Goal: Transaction & Acquisition: Purchase product/service

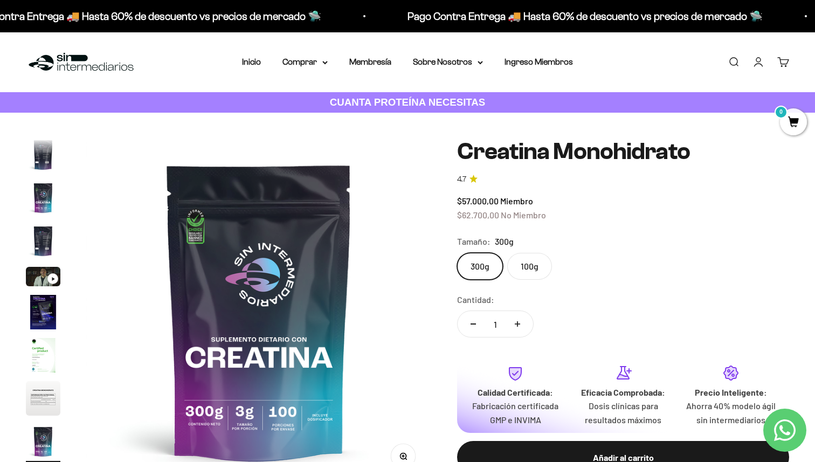
click at [758, 59] on link "Iniciar sesión" at bounding box center [758, 62] width 12 height 12
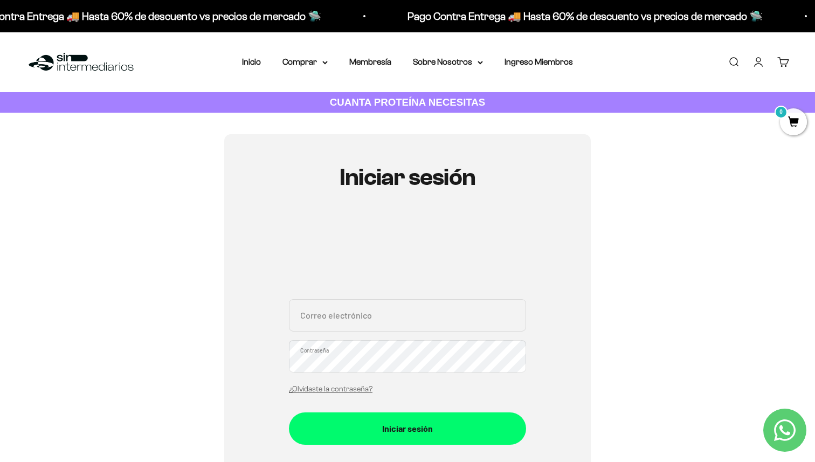
click at [377, 314] on input "Correo electrónico" at bounding box center [407, 315] width 237 height 32
type input "sandrazapata.22@gmail.com"
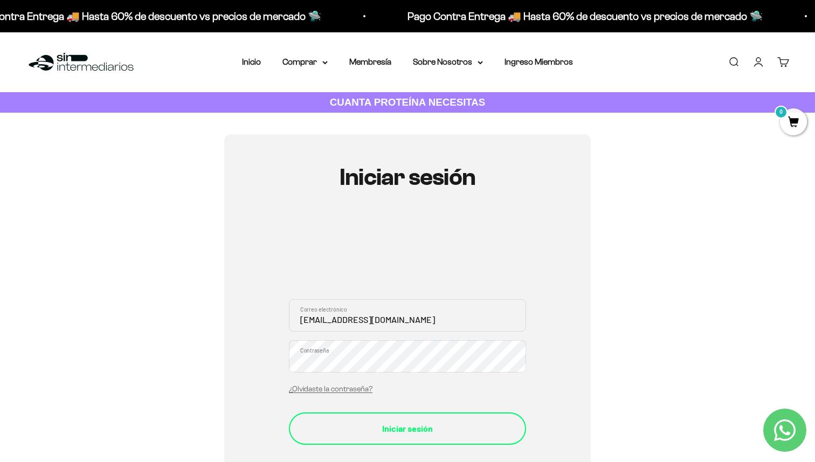
click at [368, 422] on div "Iniciar sesión" at bounding box center [407, 428] width 194 height 14
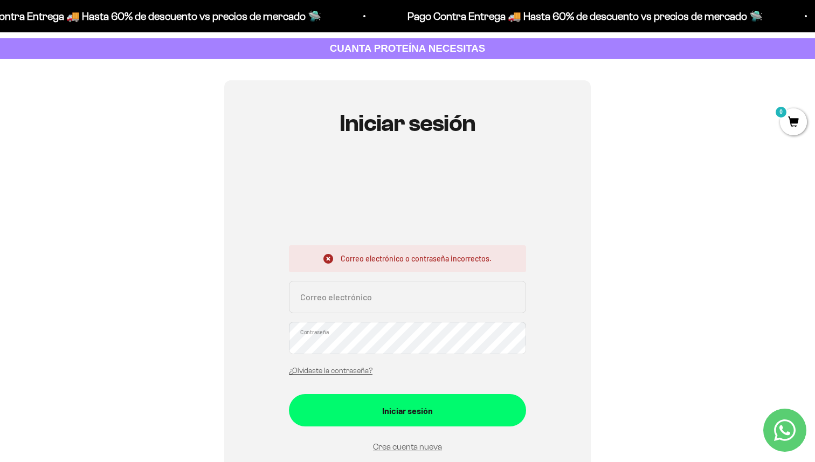
scroll to position [59, 0]
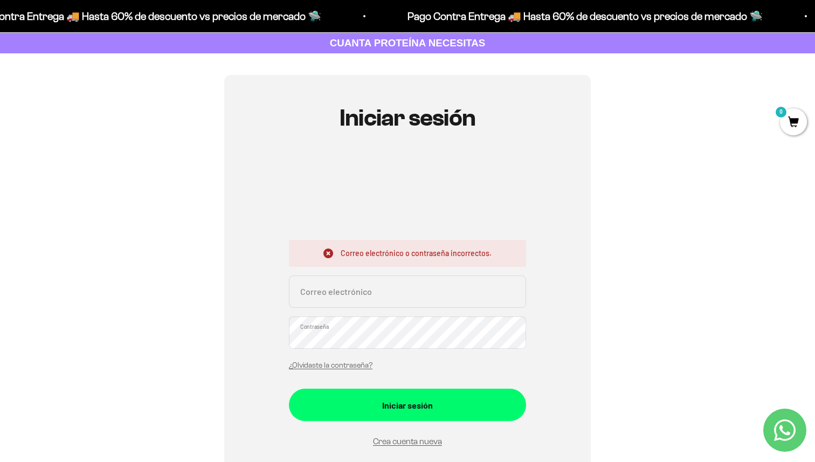
click at [343, 288] on input "Correo electrónico" at bounding box center [407, 291] width 237 height 32
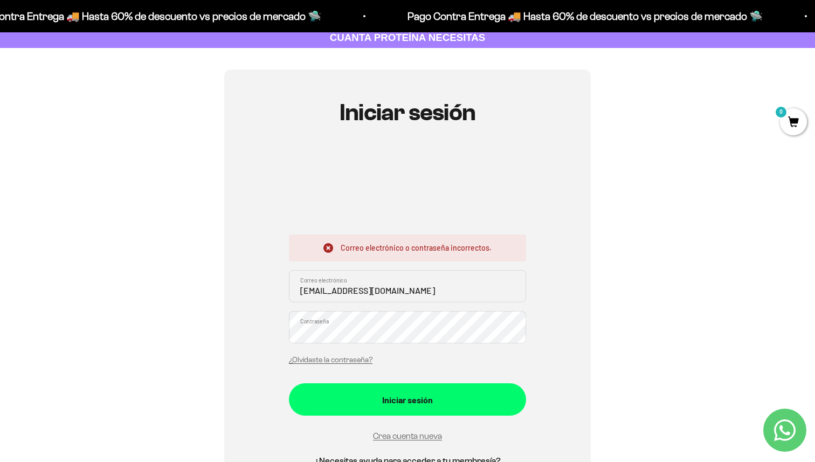
click at [430, 290] on input "sandrazapata.22@gmail.com" at bounding box center [407, 286] width 237 height 32
type input "sandrazapata.22@gmail.com"
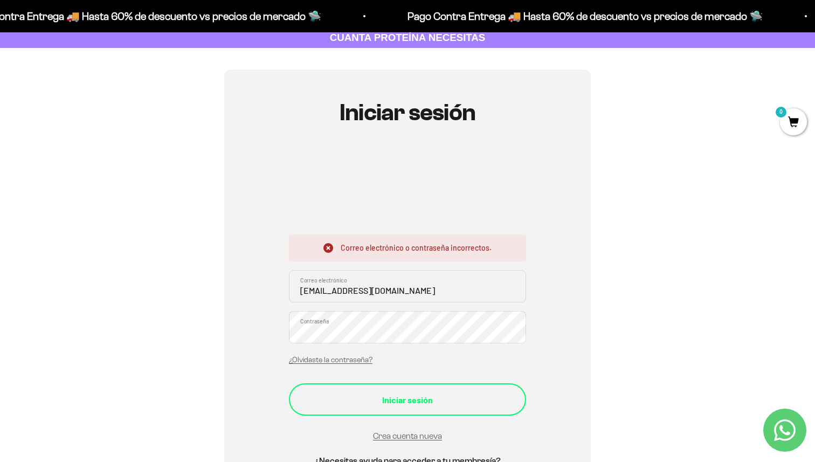
click at [391, 404] on div "Iniciar sesión" at bounding box center [407, 400] width 194 height 14
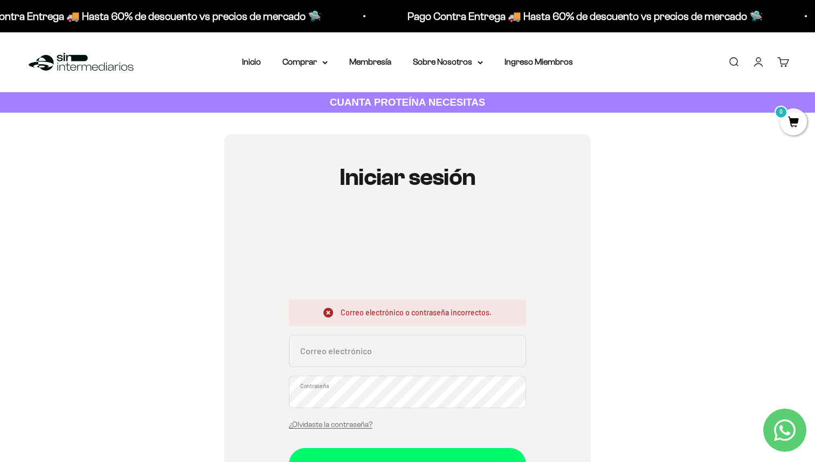
scroll to position [22, 0]
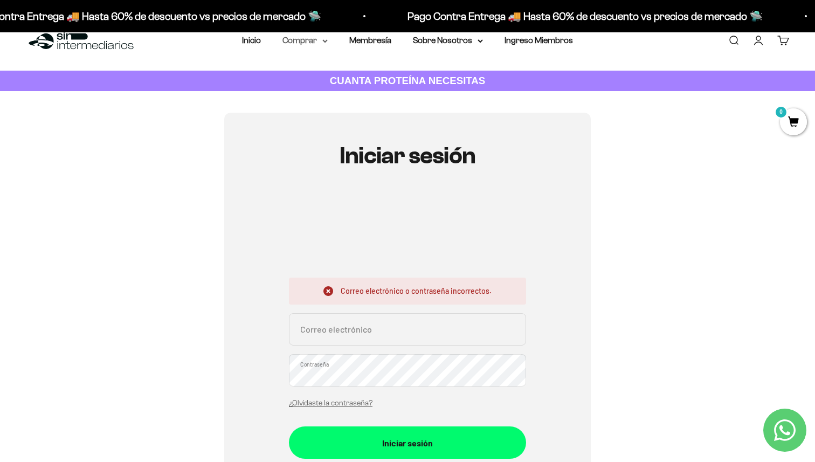
click at [302, 42] on summary "Comprar" at bounding box center [304, 40] width 45 height 14
click at [376, 38] on link "Membresía" at bounding box center [370, 40] width 42 height 9
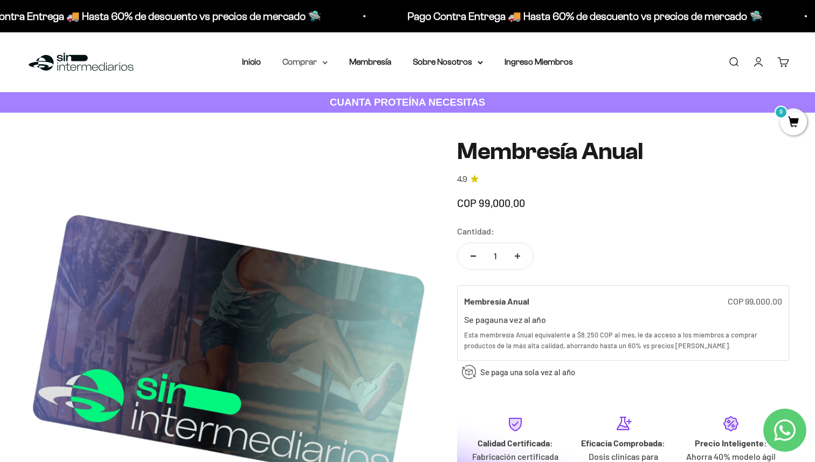
click at [302, 62] on summary "Comprar" at bounding box center [304, 62] width 45 height 14
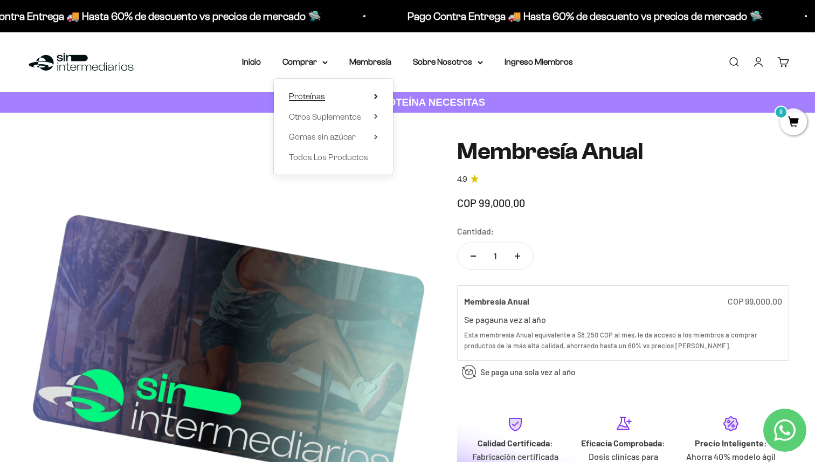
click at [317, 96] on span "Proteínas" at bounding box center [307, 96] width 36 height 9
click at [317, 117] on span "Otros Suplementos" at bounding box center [325, 116] width 72 height 9
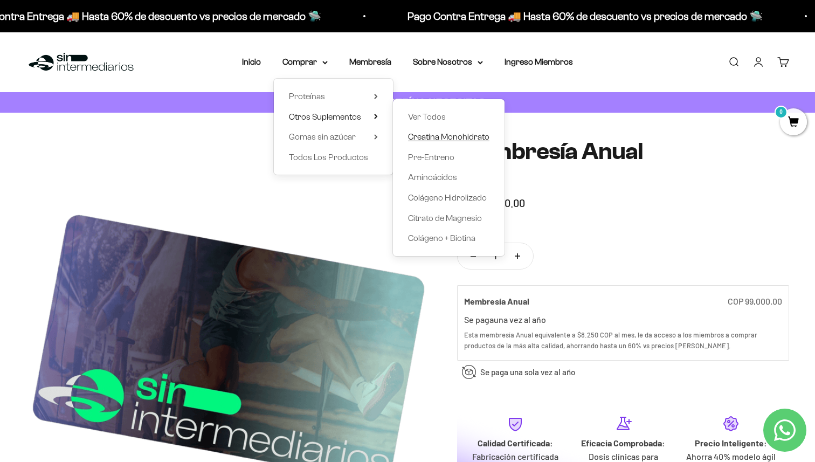
click at [429, 135] on span "Creatina Monohidrato" at bounding box center [448, 136] width 81 height 9
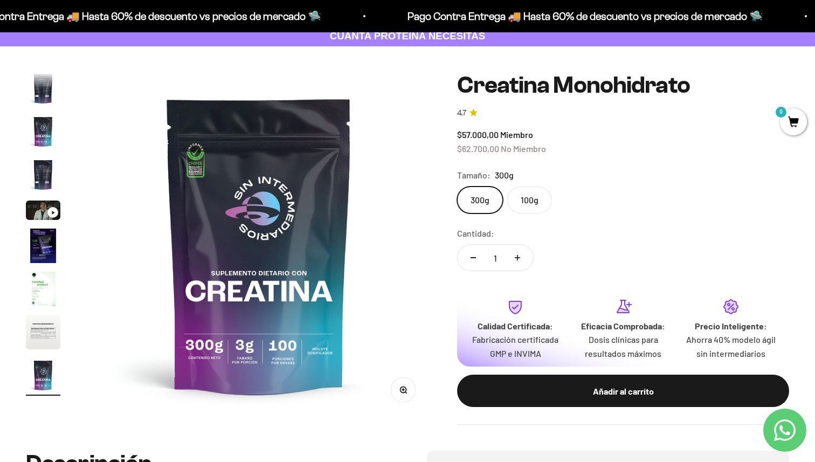
scroll to position [67, 0]
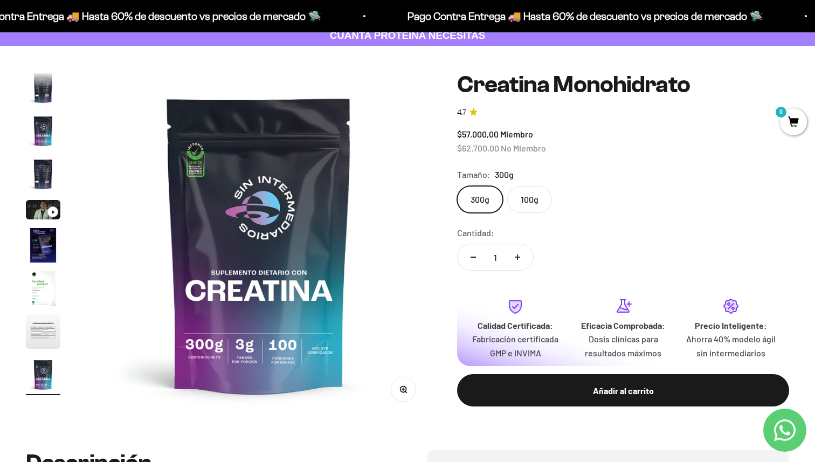
click at [521, 203] on label "100g" at bounding box center [529, 199] width 45 height 27
click at [457, 186] on input "100g" at bounding box center [456, 185] width 1 height 1
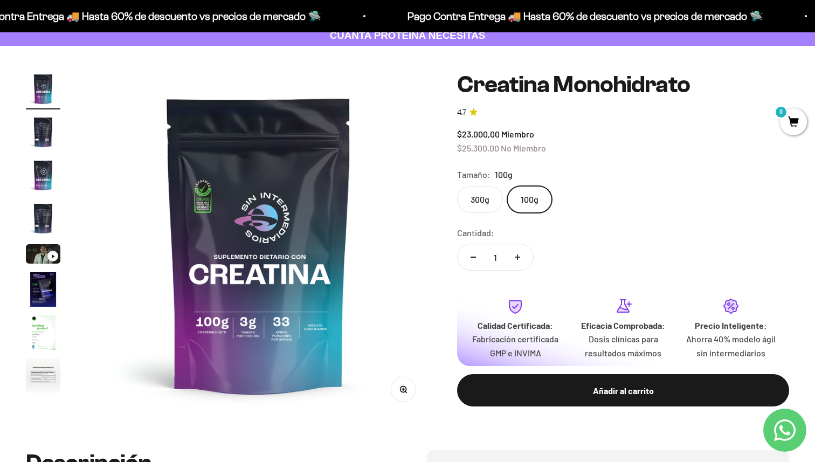
click at [478, 200] on label "300g" at bounding box center [480, 199] width 46 height 27
click at [457, 186] on input "300g" at bounding box center [456, 185] width 1 height 1
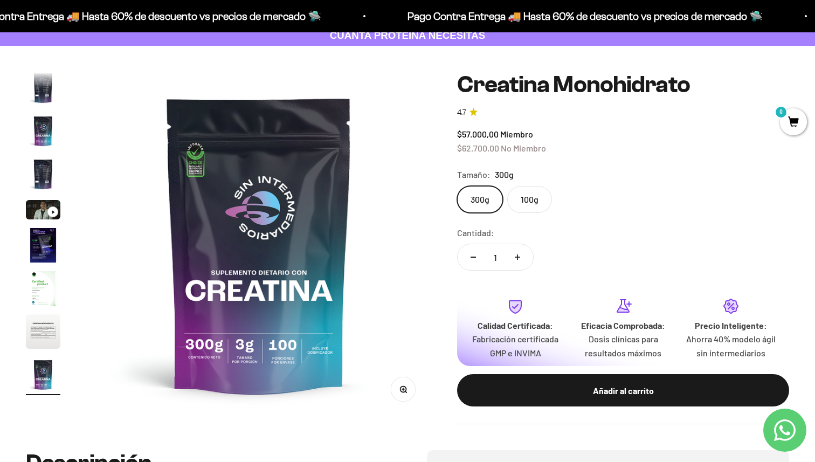
click at [516, 255] on icon "Aumentar cantidad" at bounding box center [517, 256] width 5 height 5
type input "2"
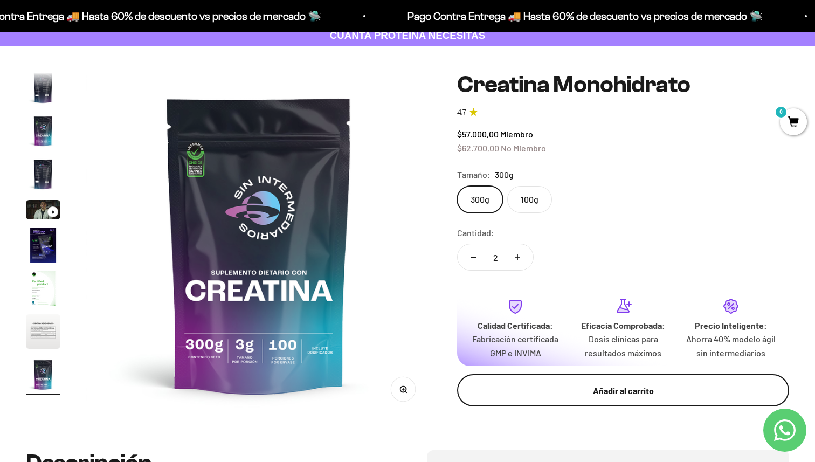
click at [547, 378] on button "Añadir al carrito" at bounding box center [623, 390] width 332 height 32
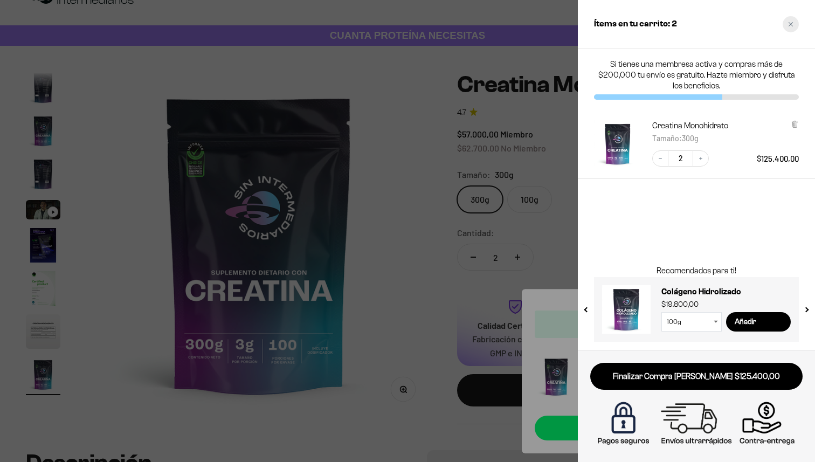
click at [788, 26] on icon "Close cart" at bounding box center [790, 24] width 4 height 4
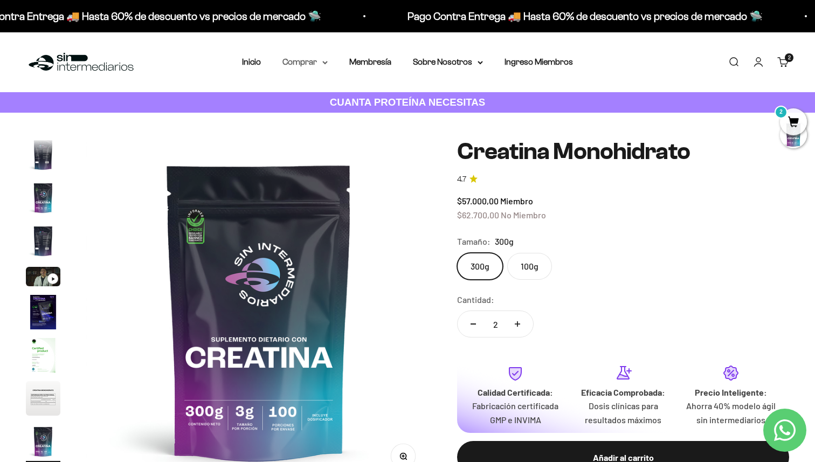
click at [302, 62] on summary "Comprar" at bounding box center [304, 62] width 45 height 14
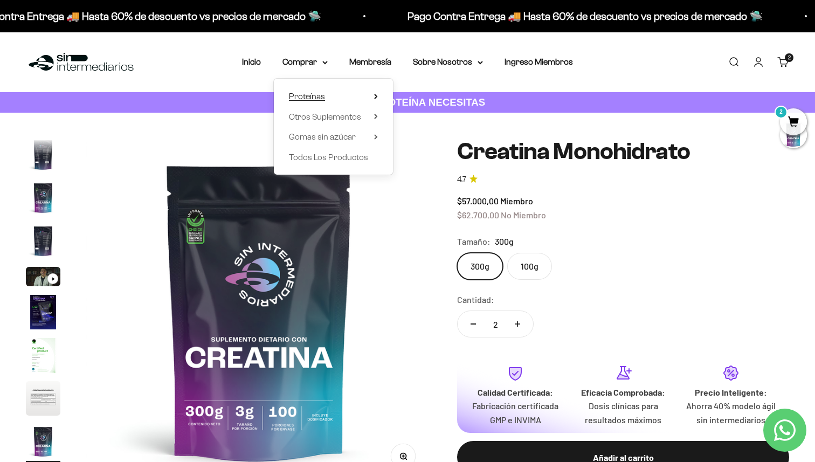
click at [324, 95] on span "Proteínas" at bounding box center [307, 96] width 36 height 9
click at [411, 138] on span "Iso" at bounding box center [413, 136] width 11 height 9
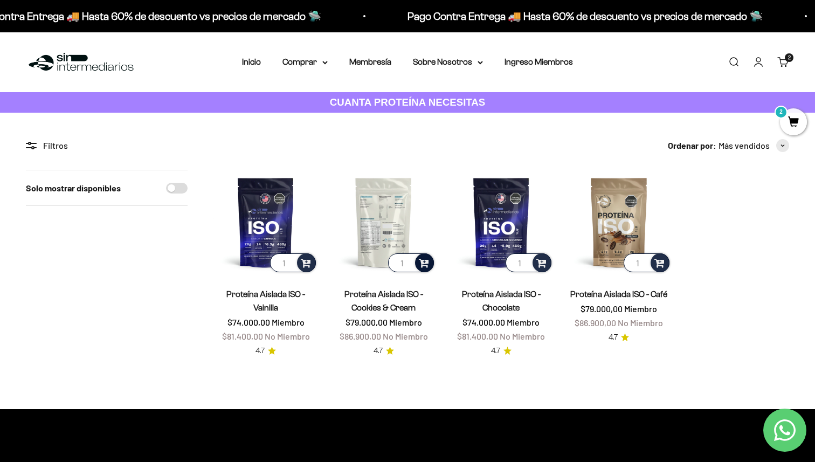
click at [425, 261] on span at bounding box center [424, 262] width 10 height 12
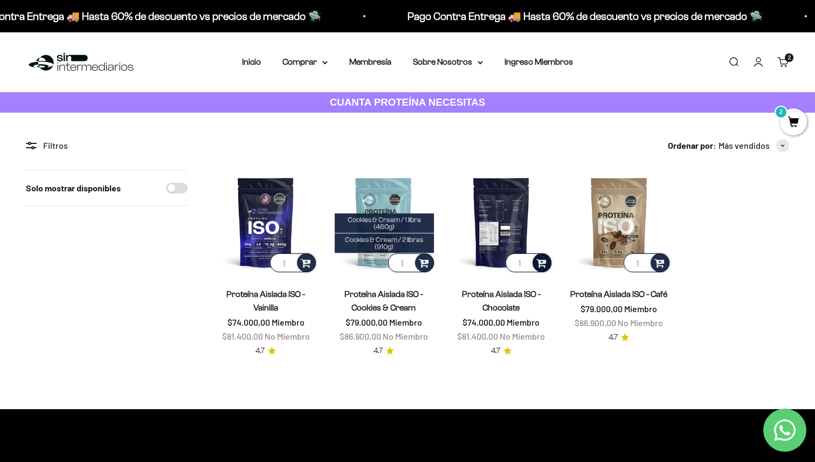
click at [541, 262] on span at bounding box center [541, 262] width 10 height 12
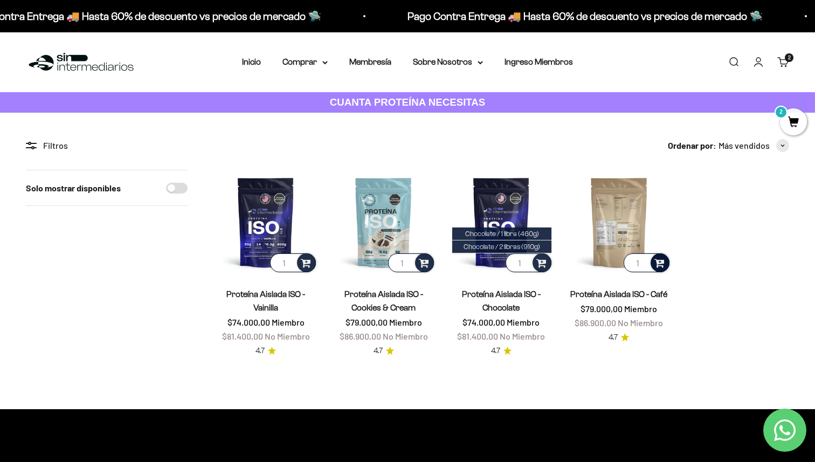
click at [657, 263] on span at bounding box center [659, 262] width 10 height 12
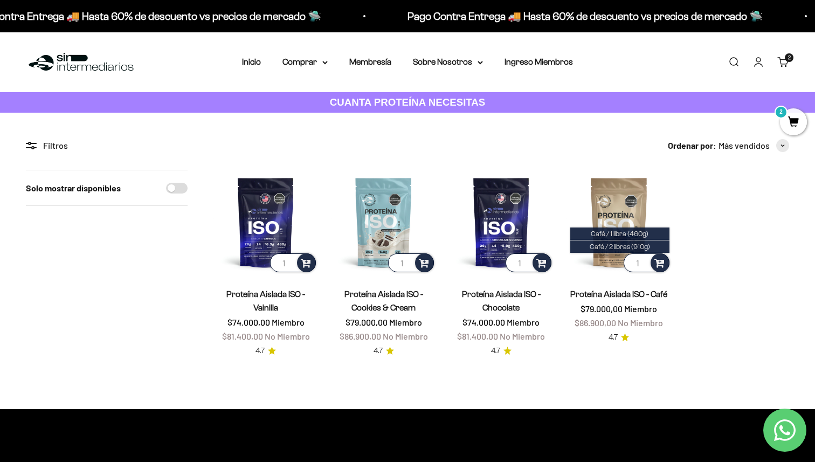
click at [795, 122] on span "2" at bounding box center [793, 121] width 27 height 27
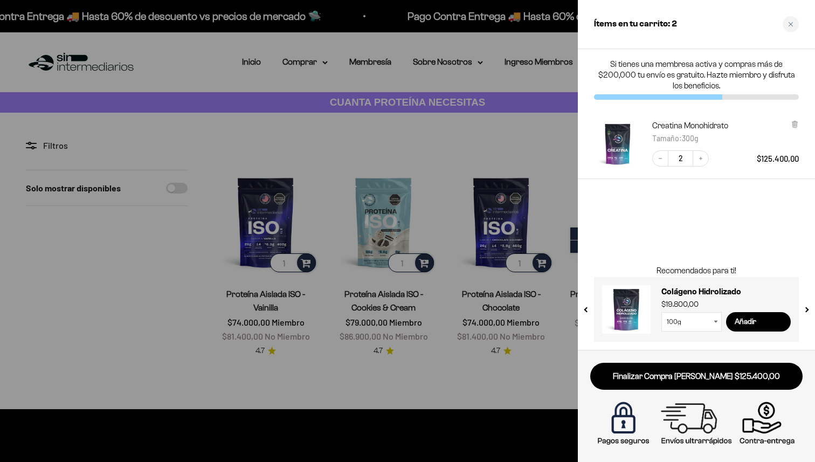
click at [550, 136] on div at bounding box center [407, 231] width 815 height 462
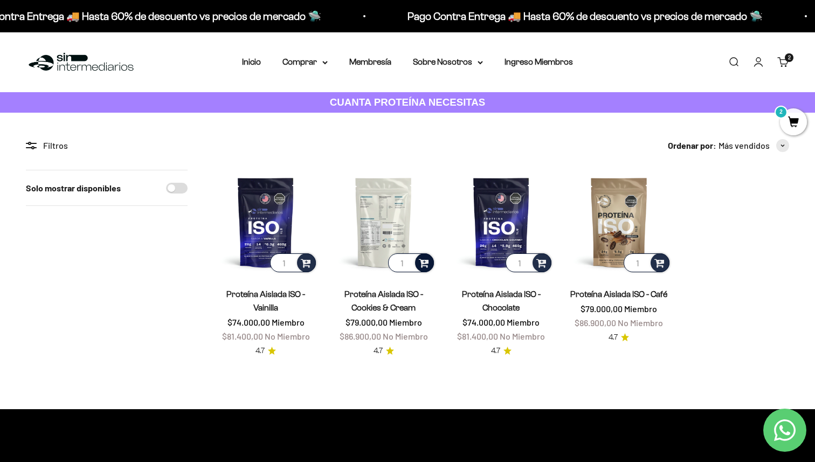
click at [422, 262] on span at bounding box center [424, 262] width 10 height 12
click at [393, 223] on span "Cookies & Cream / 1 libra (460g)" at bounding box center [383, 223] width 73 height 15
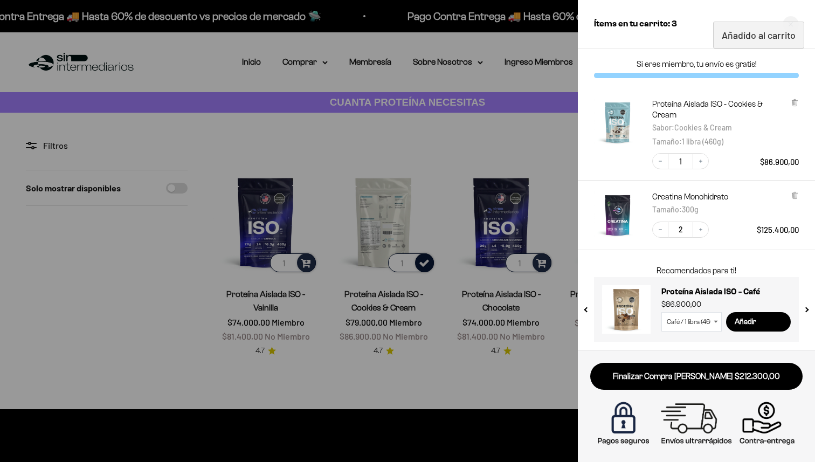
click at [541, 265] on div at bounding box center [407, 231] width 815 height 462
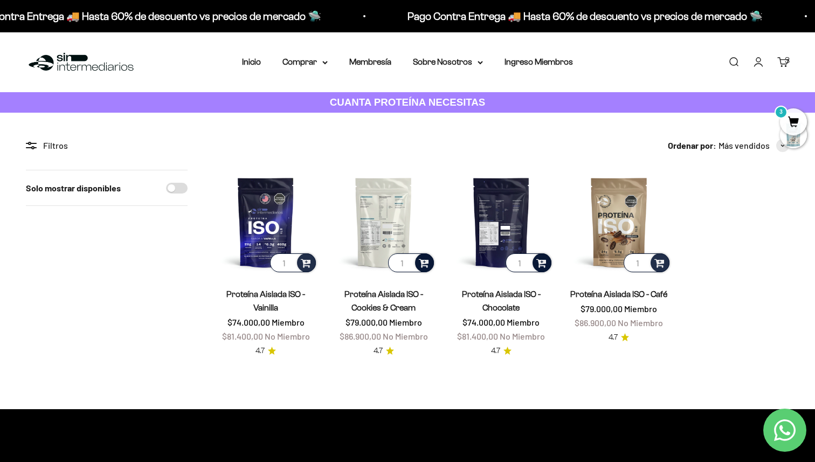
click at [544, 263] on span at bounding box center [541, 262] width 10 height 12
click at [512, 233] on span "Chocolate / 1 libra (460g)" at bounding box center [502, 234] width 74 height 8
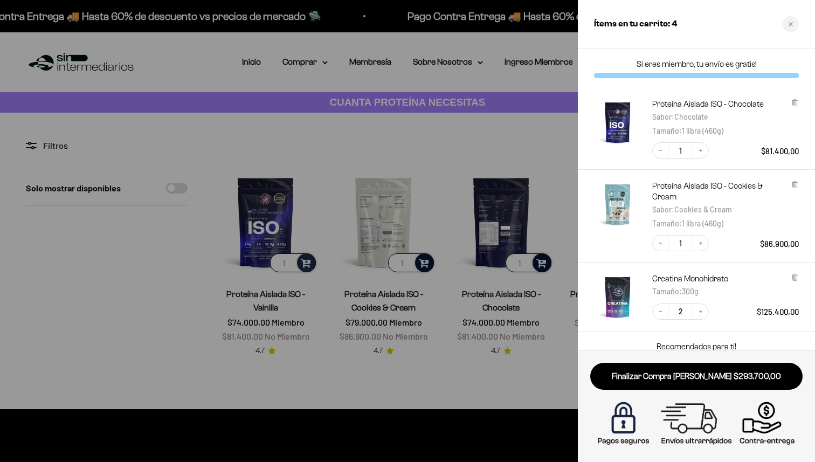
click at [552, 235] on div at bounding box center [407, 231] width 815 height 462
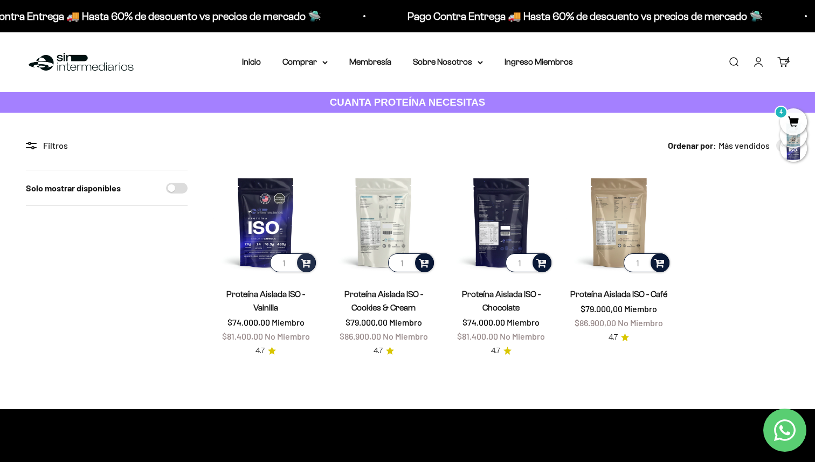
click at [657, 259] on span at bounding box center [659, 262] width 10 height 12
click at [643, 235] on span "Café / 1 libra (460g)" at bounding box center [619, 234] width 58 height 8
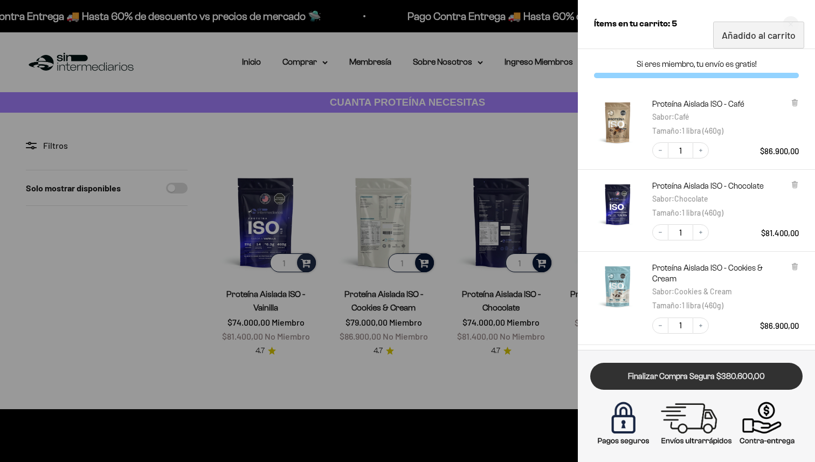
click at [679, 372] on link "Finalizar Compra Segura $380.600,00" at bounding box center [696, 376] width 212 height 27
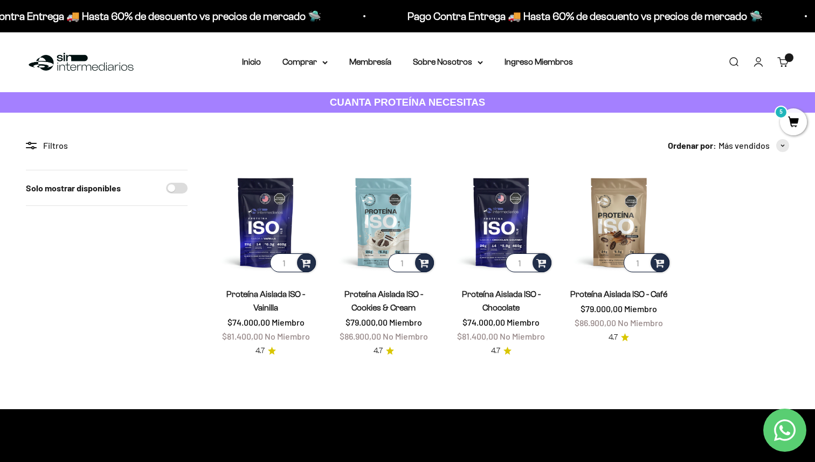
click at [0, 0] on slot "5" at bounding box center [0, 0] width 0 height 0
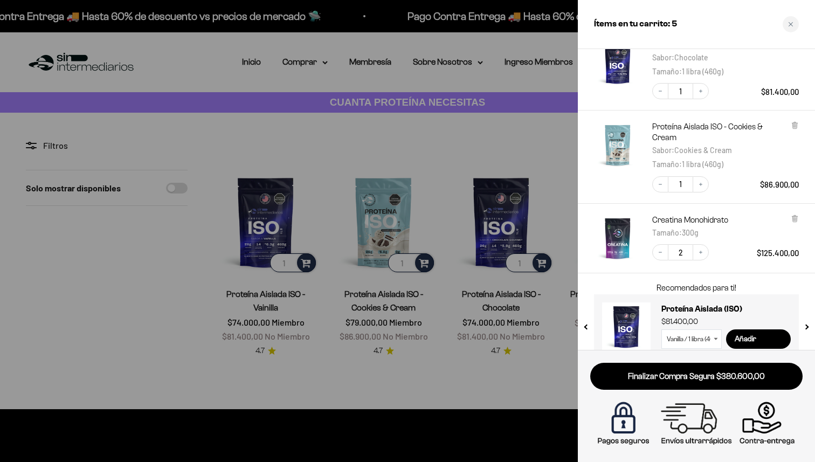
scroll to position [158, 0]
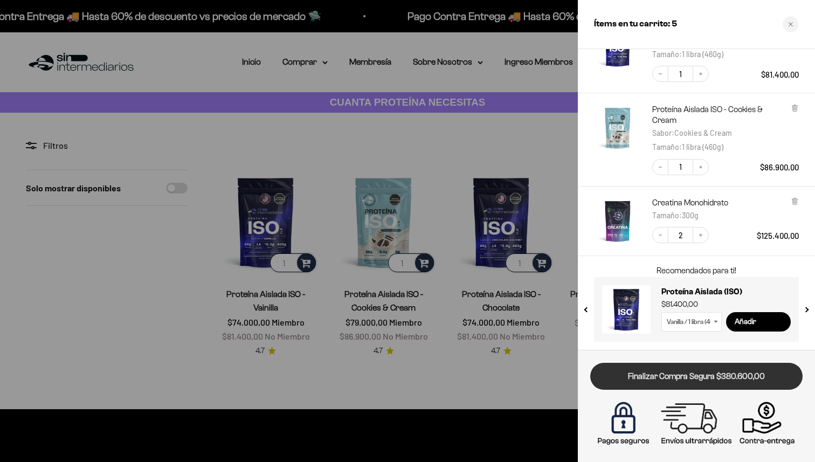
click at [633, 374] on link "Finalizar Compra Segura $380.600,00" at bounding box center [696, 376] width 212 height 27
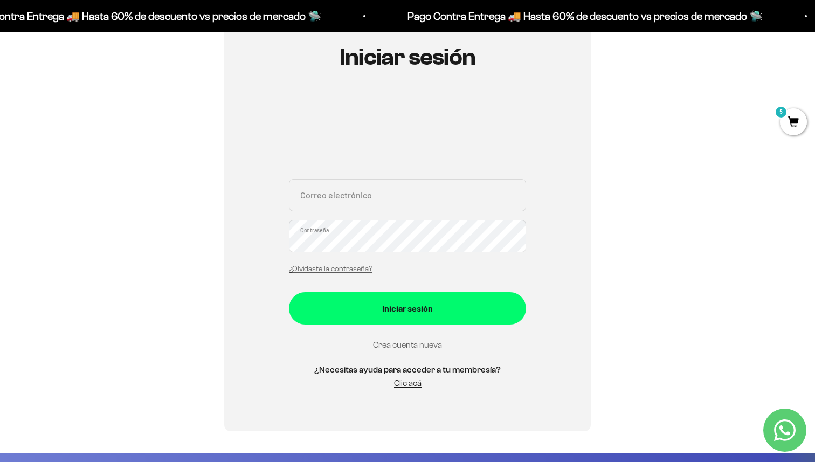
scroll to position [165, 0]
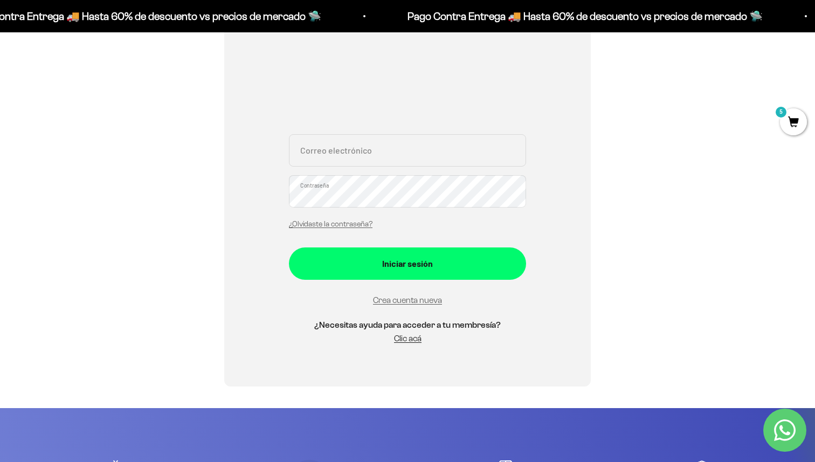
click at [357, 152] on input "Correo electrónico" at bounding box center [407, 150] width 237 height 32
type input "[EMAIL_ADDRESS][DOMAIN_NAME]"
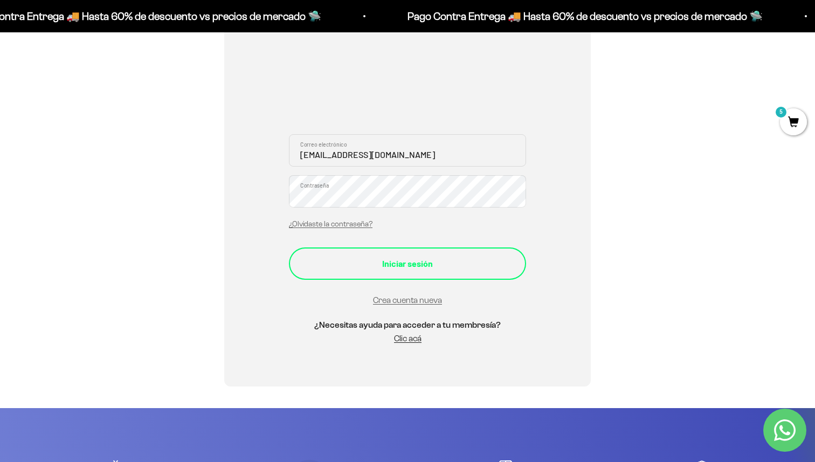
click at [359, 273] on button "Iniciar sesión" at bounding box center [407, 263] width 237 height 32
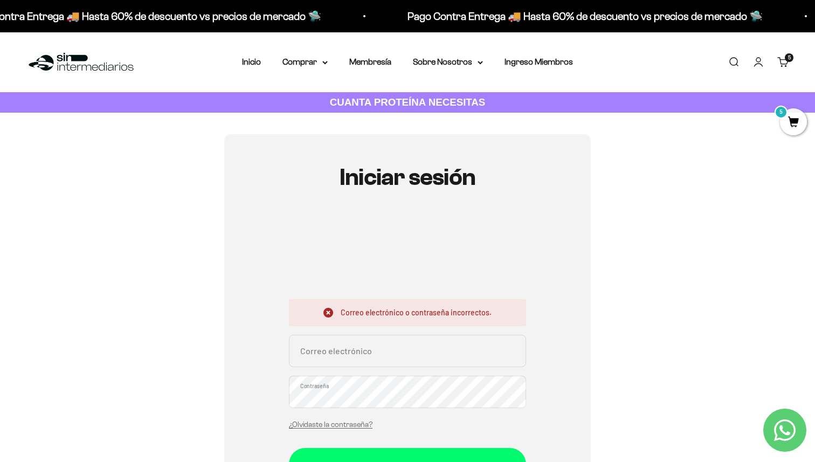
click at [349, 352] on input "Correo electrónico" at bounding box center [407, 351] width 237 height 32
click at [466, 354] on input "[EMAIL_ADDRESS][DOMAIN_NAME]" at bounding box center [407, 351] width 237 height 32
drag, startPoint x: 453, startPoint y: 357, endPoint x: 409, endPoint y: 358, distance: 43.7
click at [409, 358] on input "sandrazapata.22@gmail.comS32181876*" at bounding box center [407, 351] width 237 height 32
type input "[EMAIL_ADDRESS][DOMAIN_NAME]"
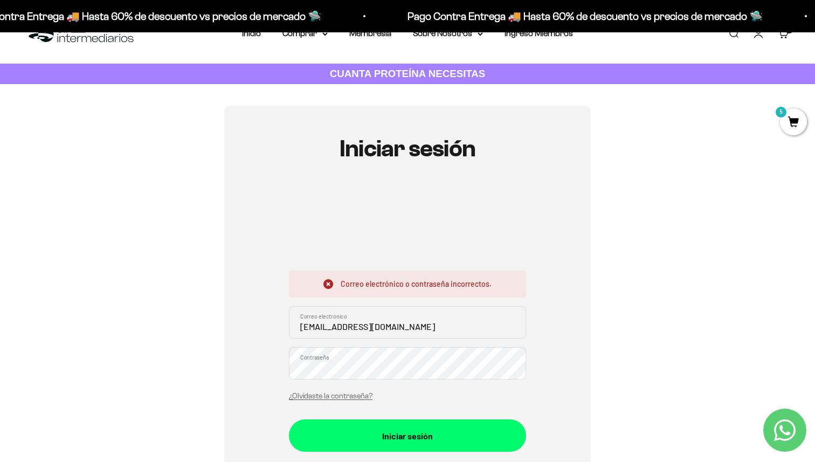
scroll to position [32, 0]
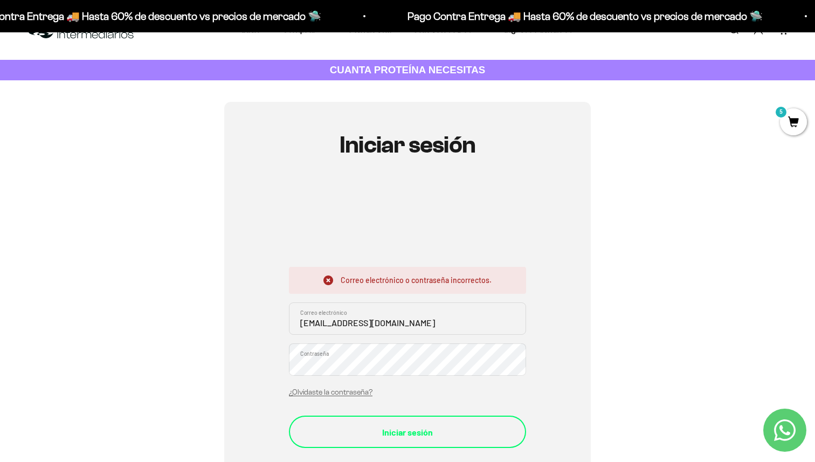
click at [400, 425] on div "Iniciar sesión" at bounding box center [407, 432] width 194 height 14
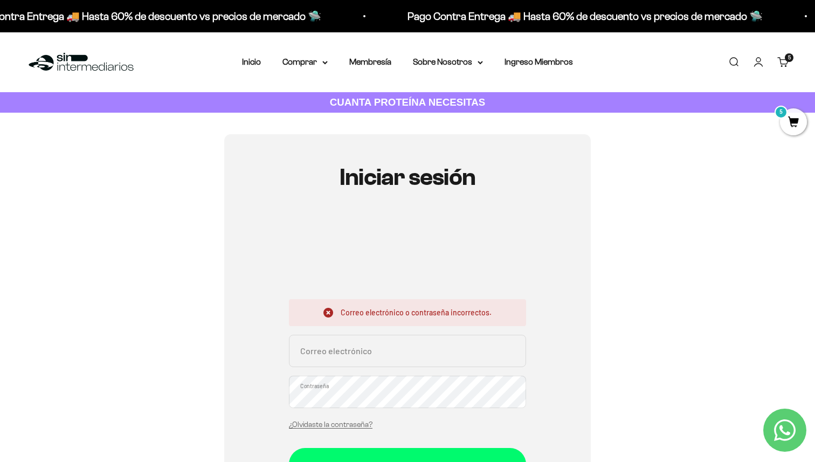
click at [345, 347] on input "Correo electrónico" at bounding box center [407, 351] width 237 height 32
type input "[EMAIL_ADDRESS][DOMAIN_NAME]"
